Goal: Navigation & Orientation: Go to known website

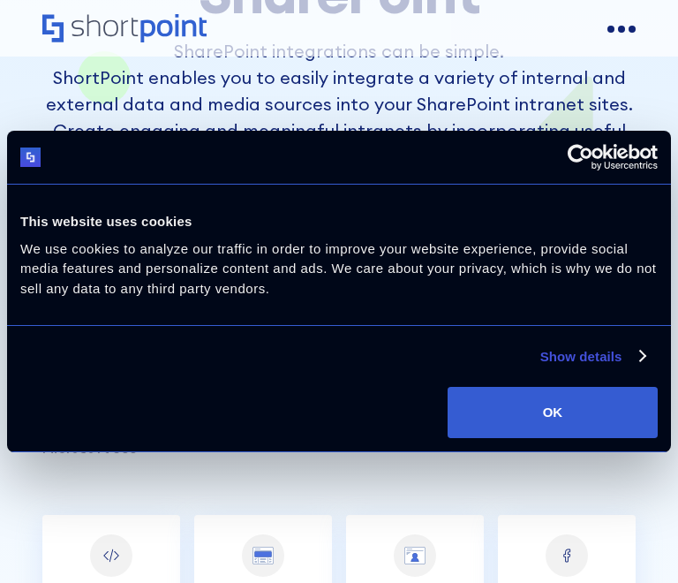
click at [140, 16] on icon "Home" at bounding box center [124, 28] width 164 height 28
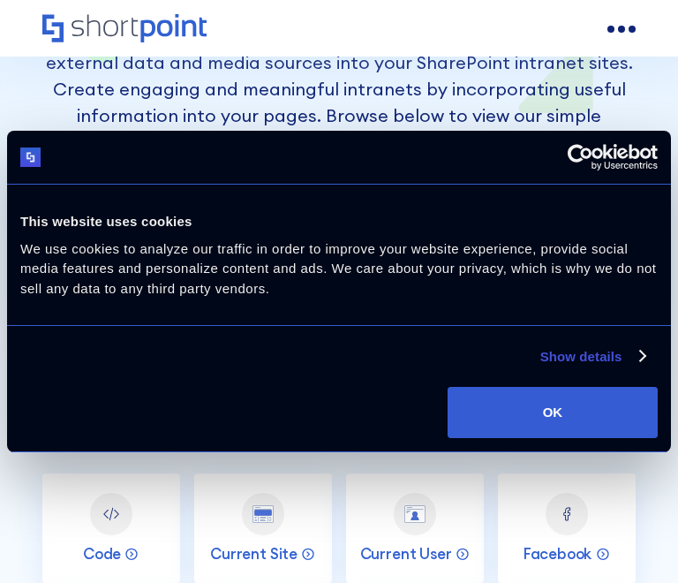
click at [354, 213] on div "This website uses cookies" at bounding box center [338, 221] width 637 height 21
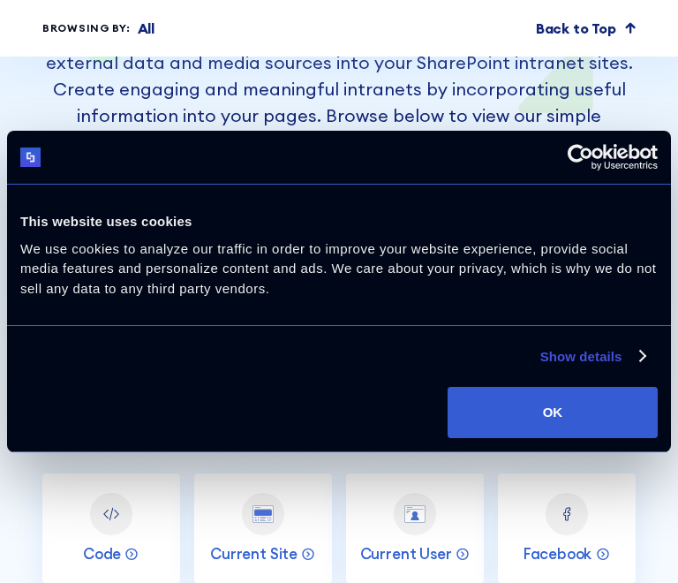
scroll to position [1363, 0]
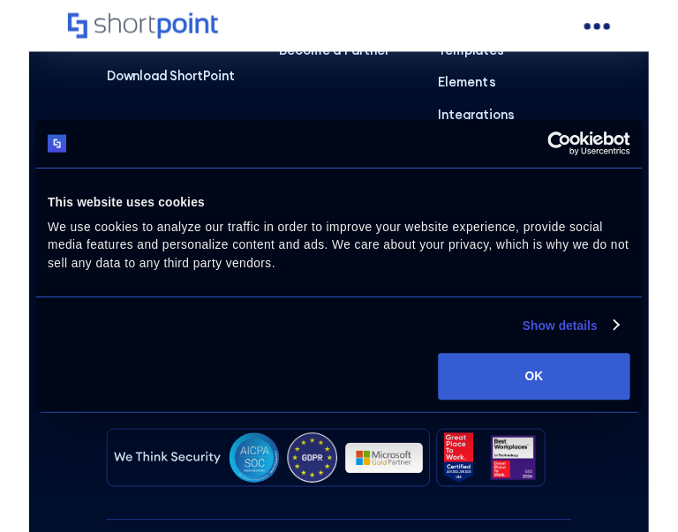
scroll to position [10534, 0]
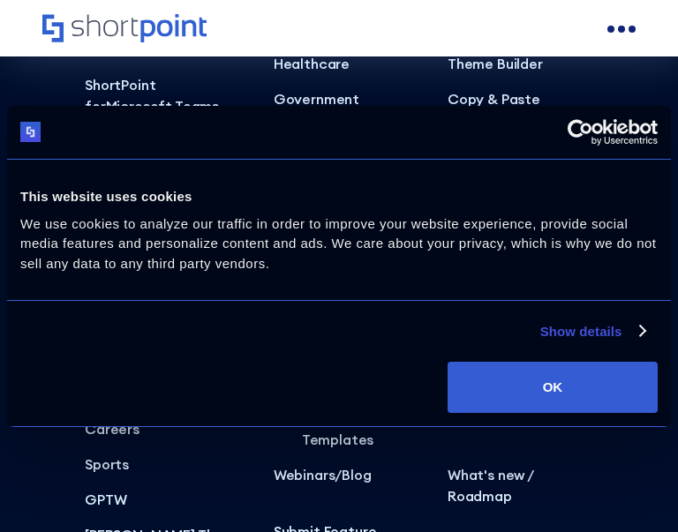
click at [393, 87] on div "Why Shortpoint Education Healthcare Government Airlines View All Industries Cus…" at bounding box center [347, 136] width 146 height 302
click at [352, 164] on div "This website uses cookies We use cookies to analyze our traffic in order to imp…" at bounding box center [339, 229] width 654 height 131
click at [353, 177] on div "This website uses cookies We use cookies to analyze our traffic in order to imp…" at bounding box center [339, 229] width 654 height 131
click at [342, 177] on div "This website uses cookies We use cookies to analyze our traffic in order to imp…" at bounding box center [339, 229] width 654 height 131
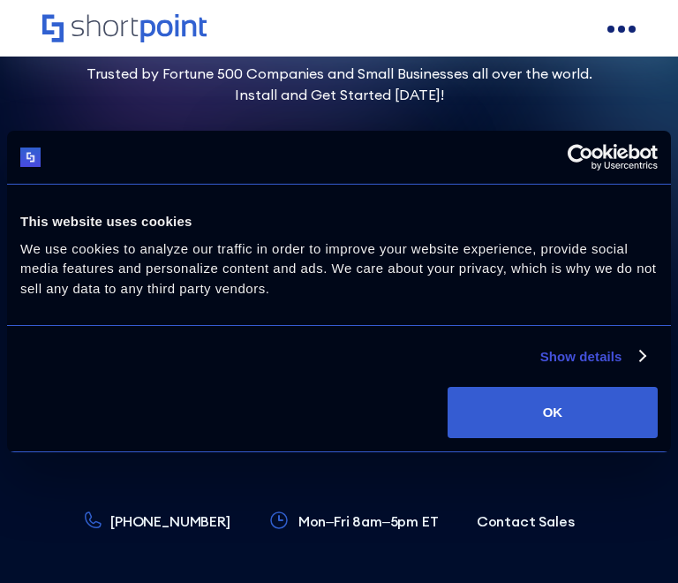
scroll to position [9937, 0]
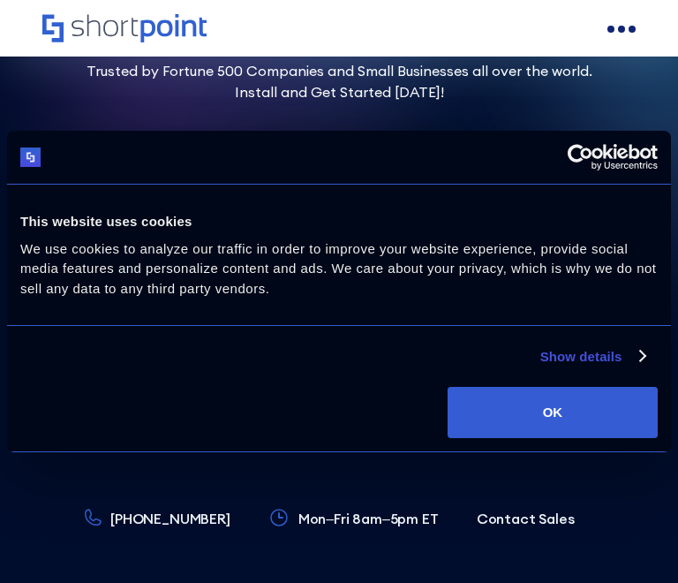
click at [155, 15] on icon "Home" at bounding box center [124, 28] width 164 height 28
click at [162, 17] on icon "Home" at bounding box center [124, 28] width 164 height 28
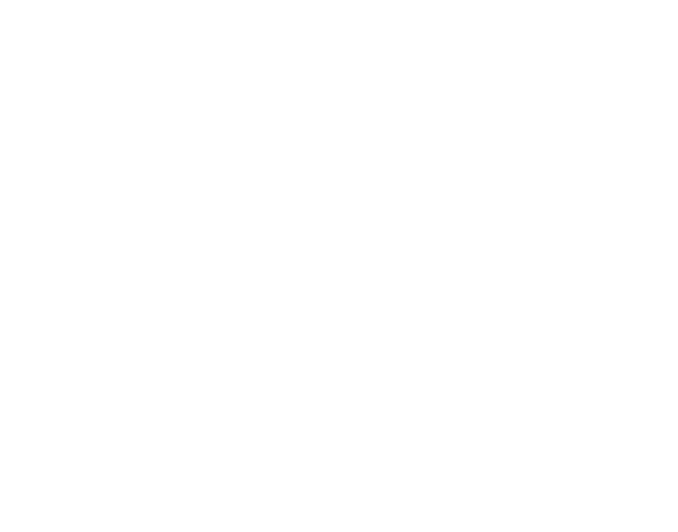
click at [155, 15] on icon "Home" at bounding box center [124, 28] width 164 height 28
click at [162, 17] on icon "Home" at bounding box center [124, 28] width 164 height 28
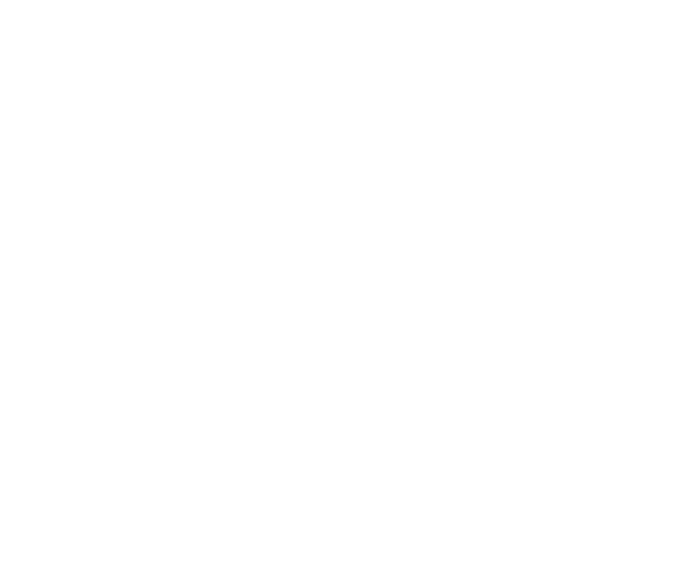
scroll to position [18, 0]
click at [155, 15] on icon "Home" at bounding box center [124, 28] width 164 height 28
click at [162, 17] on icon "Home" at bounding box center [124, 28] width 164 height 28
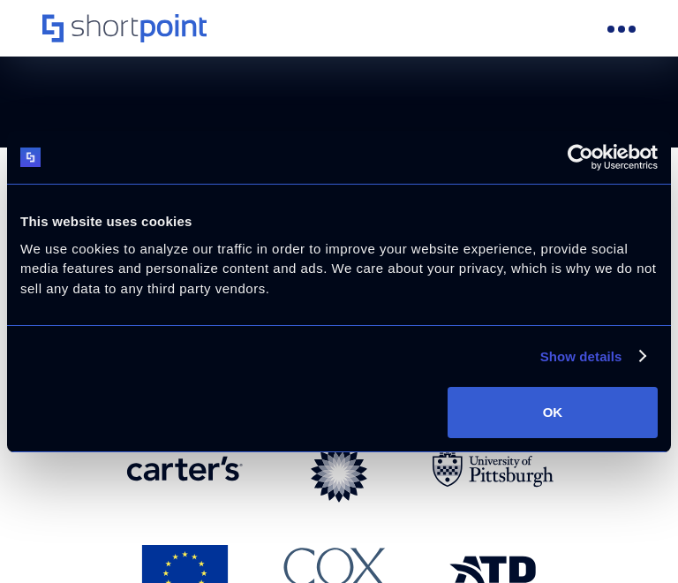
scroll to position [839, 0]
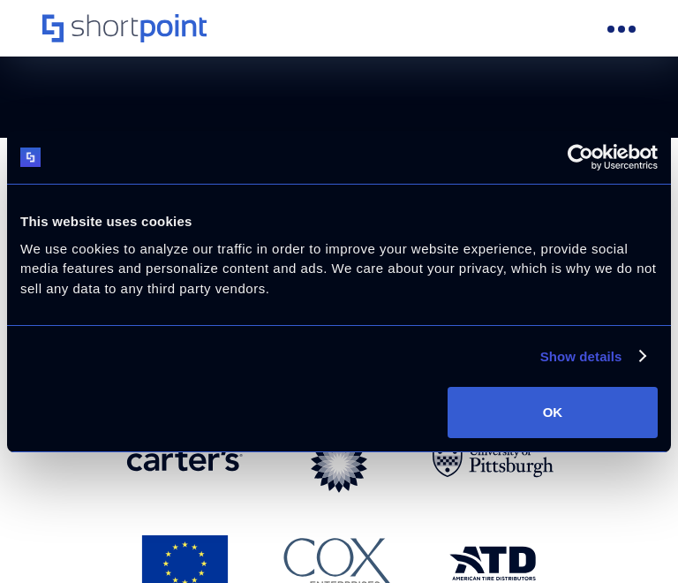
click at [184, 16] on icon "Home" at bounding box center [124, 28] width 164 height 28
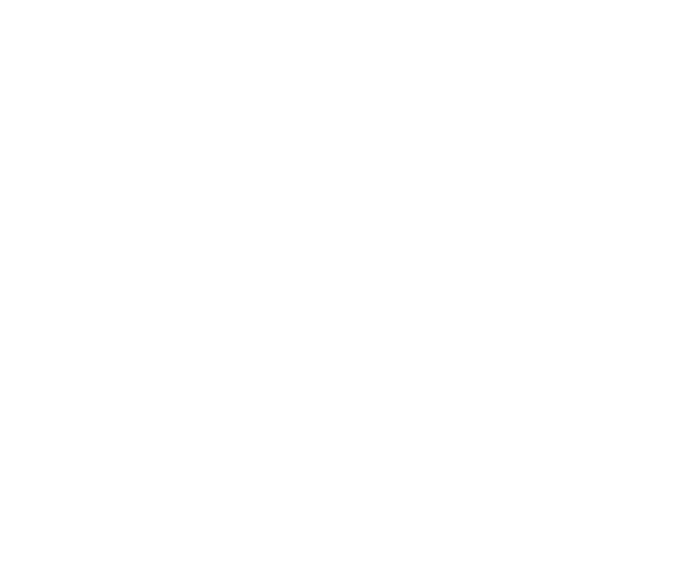
click at [155, 15] on icon "Home" at bounding box center [124, 28] width 164 height 28
click at [160, 16] on icon "Home" at bounding box center [124, 28] width 164 height 28
click at [166, 17] on icon "Home" at bounding box center [124, 28] width 164 height 28
click at [162, 17] on icon "Home" at bounding box center [124, 28] width 164 height 28
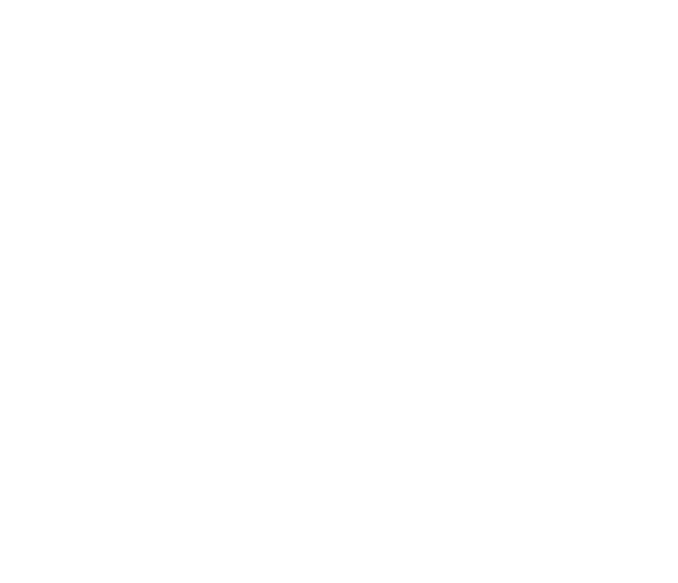
click at [162, 17] on icon "Home" at bounding box center [124, 28] width 164 height 28
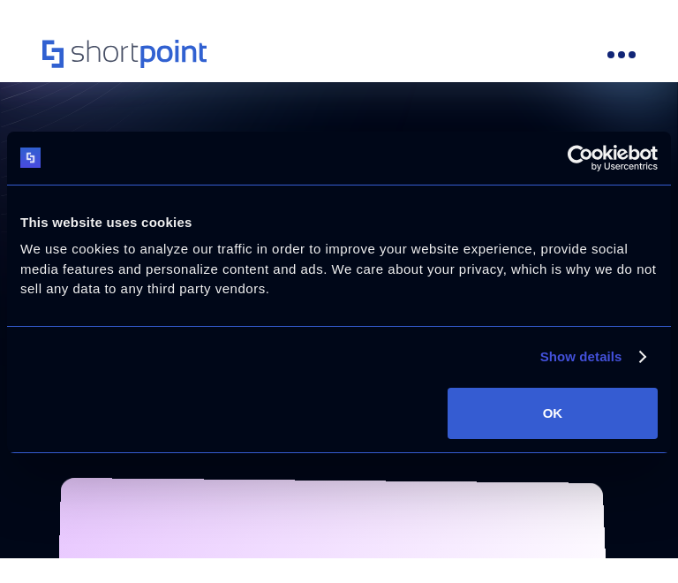
scroll to position [74, 0]
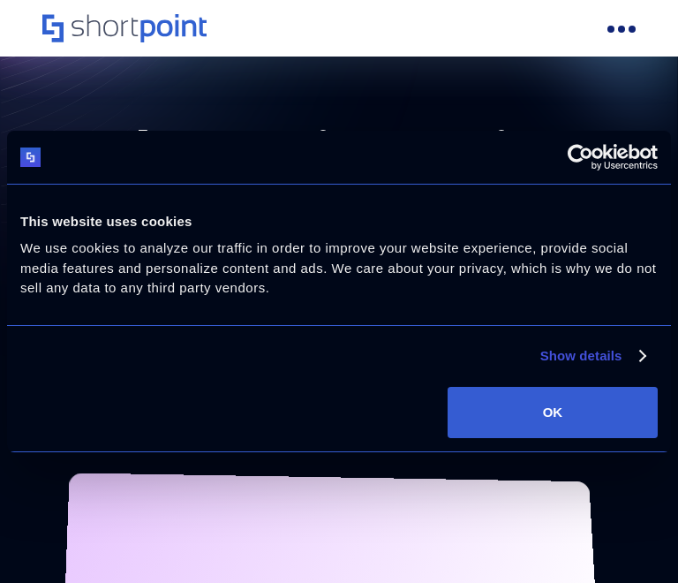
click at [155, 15] on icon "Home" at bounding box center [124, 28] width 164 height 28
click at [162, 15] on icon "Home" at bounding box center [124, 28] width 164 height 28
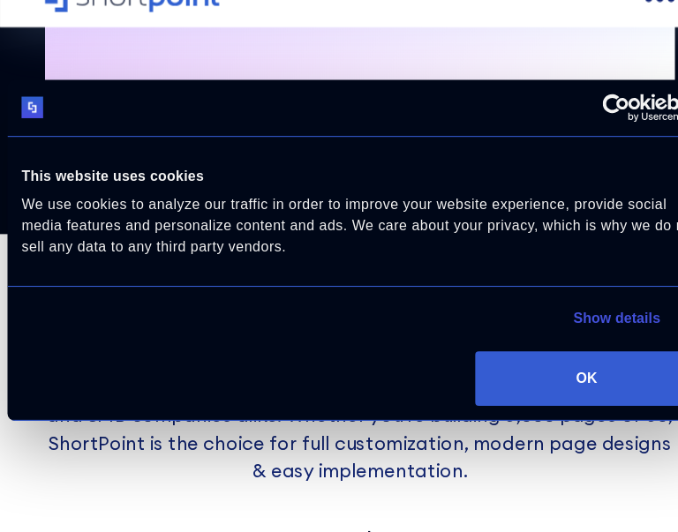
scroll to position [727, 0]
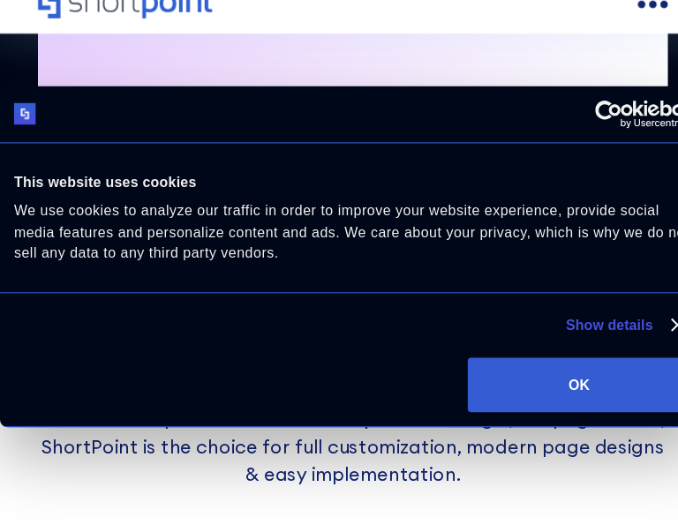
click at [144, 117] on div at bounding box center [339, 133] width 664 height 54
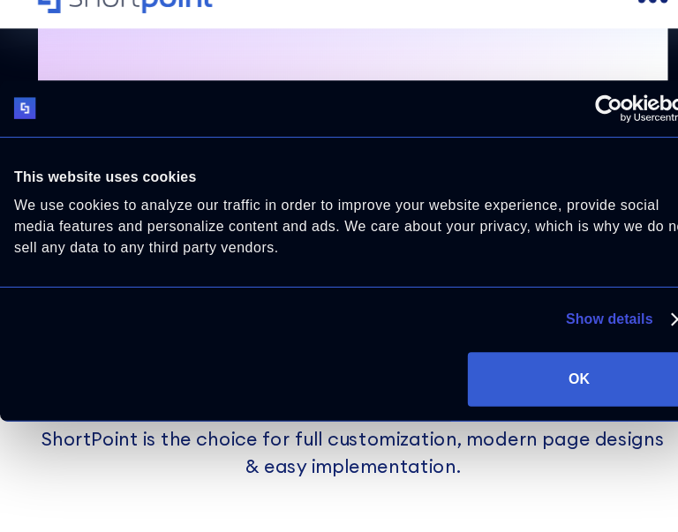
scroll to position [1135, 0]
